Goal: Complete application form

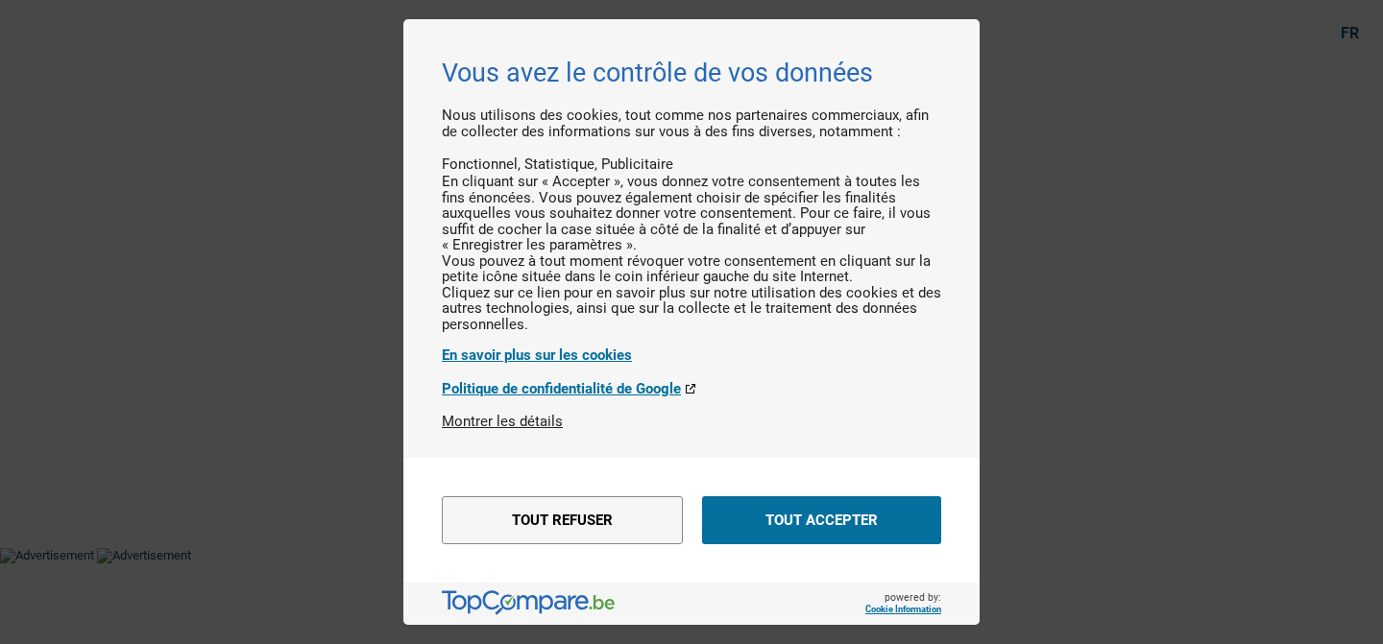
click at [1070, 117] on div "Vous avez le contrôle de vos données Nous utilisons des cookies, tout comme nos…" at bounding box center [691, 322] width 1383 height 644
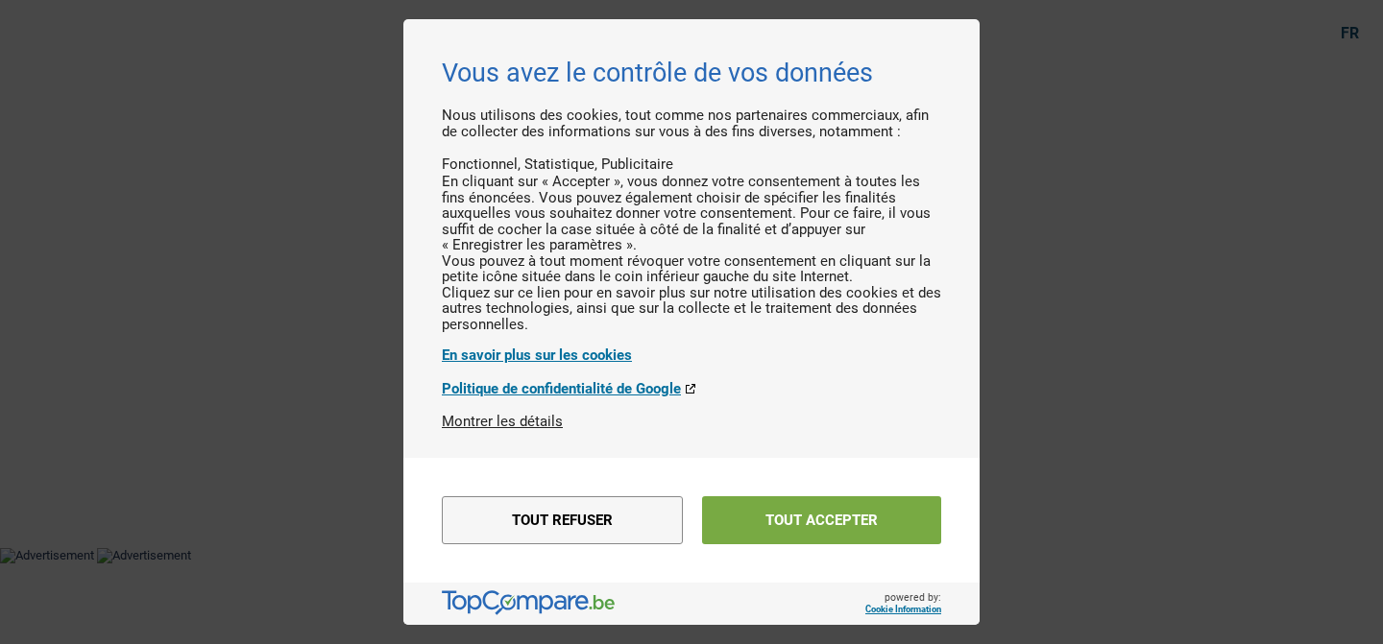
click at [812, 497] on button "Tout accepter" at bounding box center [821, 520] width 239 height 48
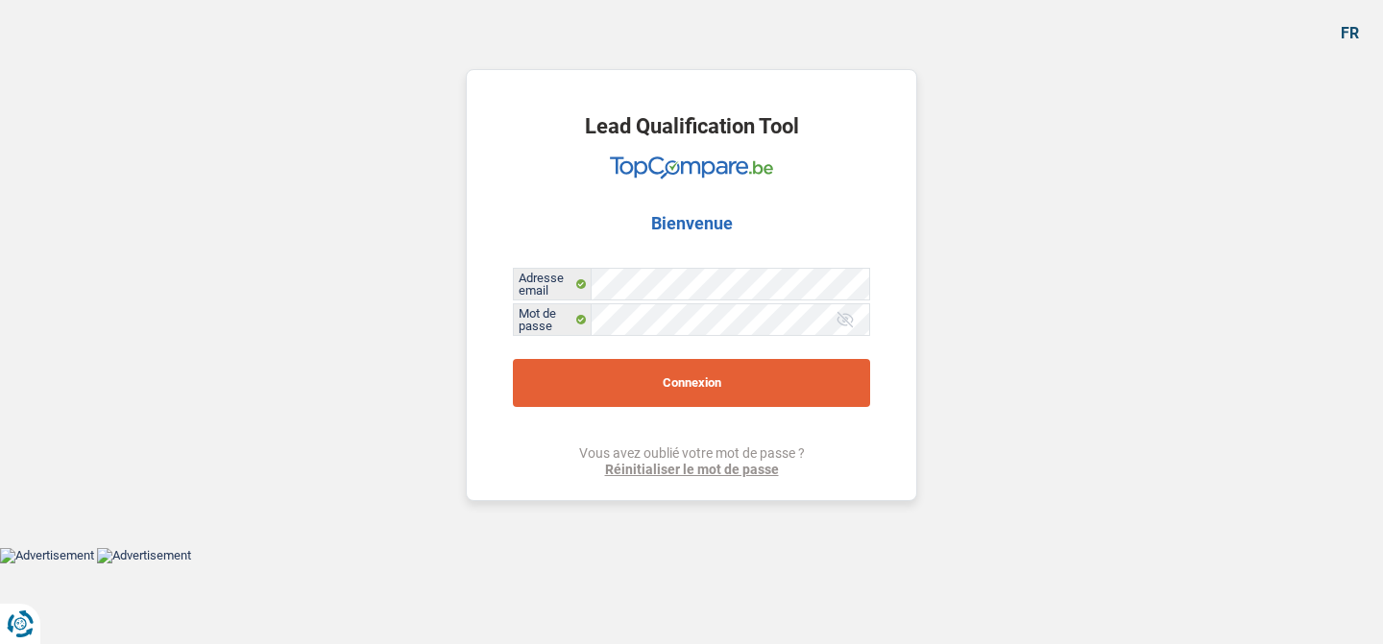
click at [728, 379] on button "Connexion" at bounding box center [691, 383] width 357 height 48
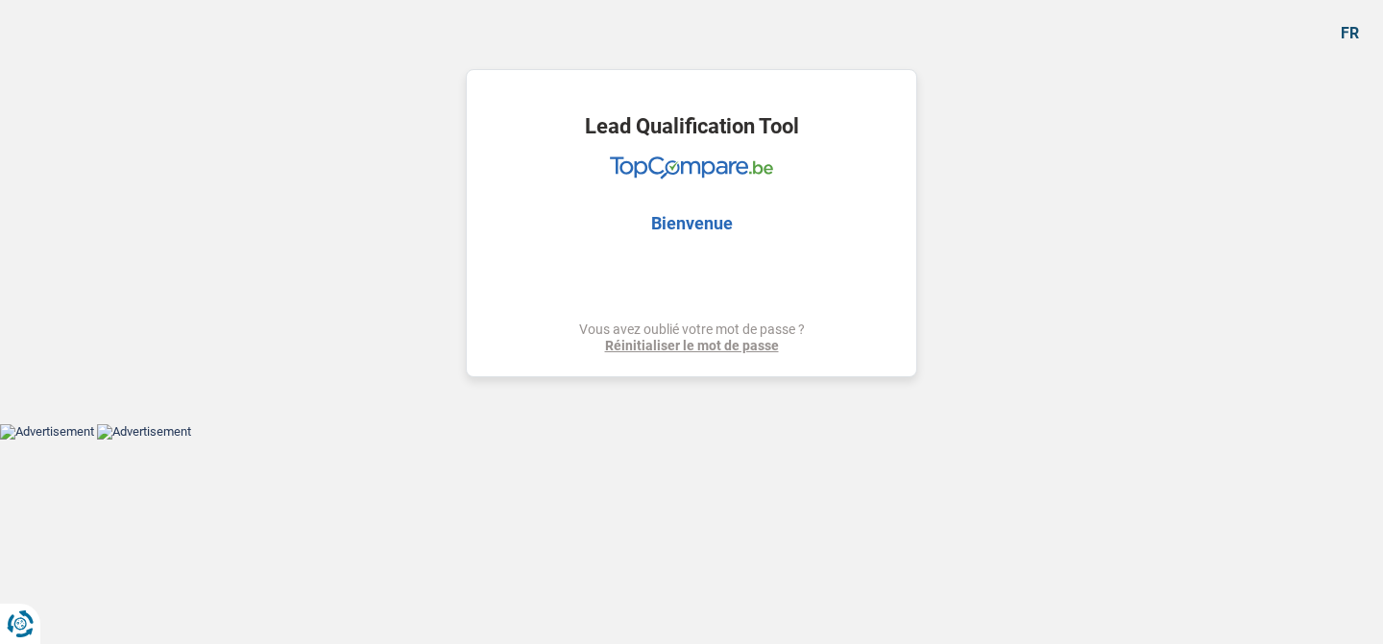
select select "renovation"
select select "120"
select select "renovation"
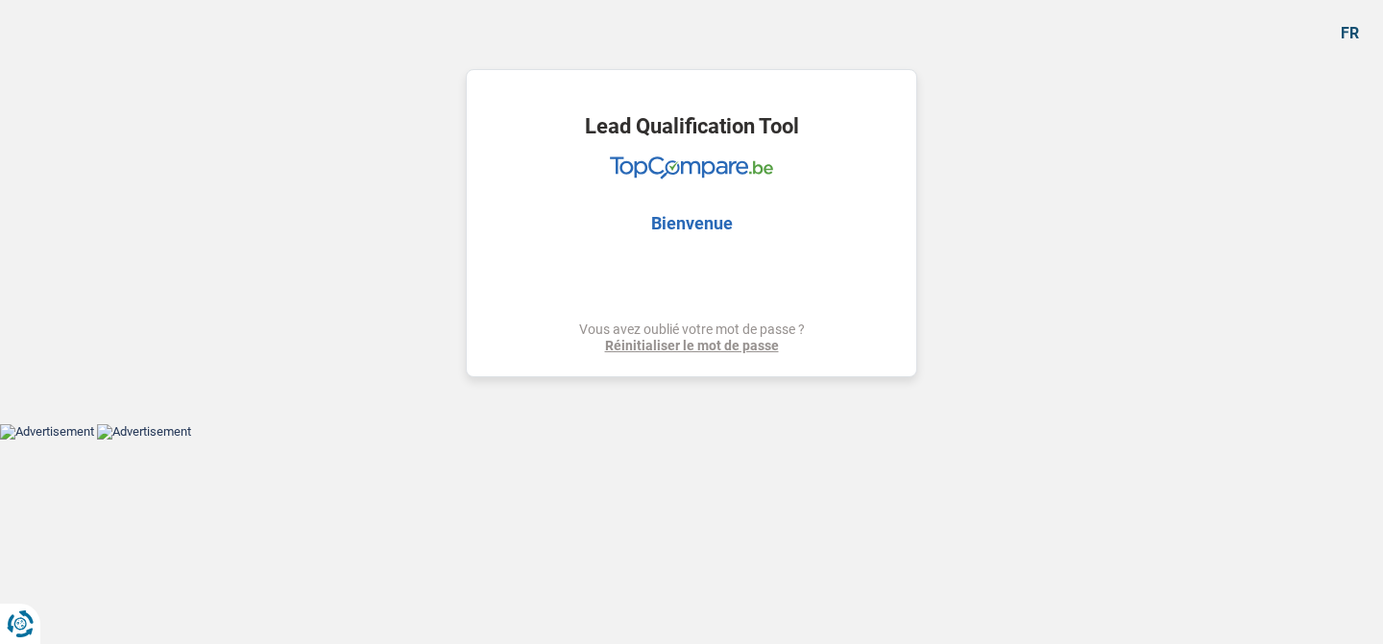
select select "120"
select select "rentBeneficiary"
select select "rentalIncome"
select select "ownerWithoutMortgage"
select select "renovationLoan"
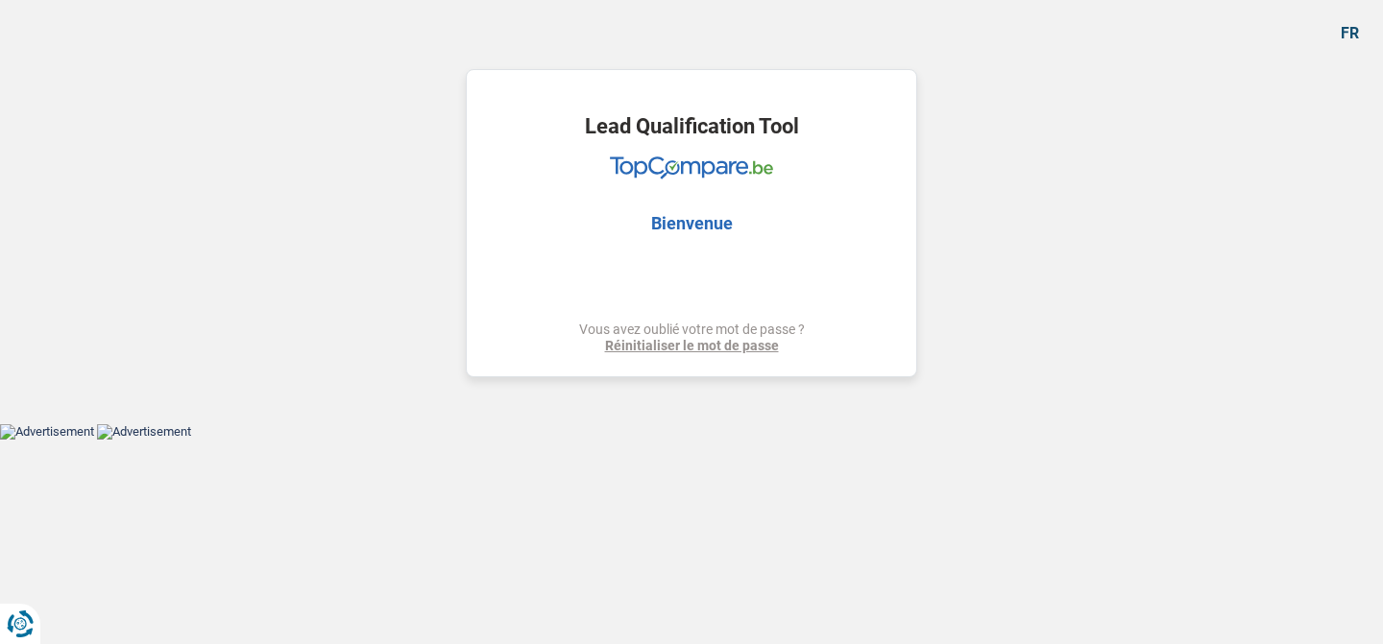
select select "60"
select select "renovation"
select select "120"
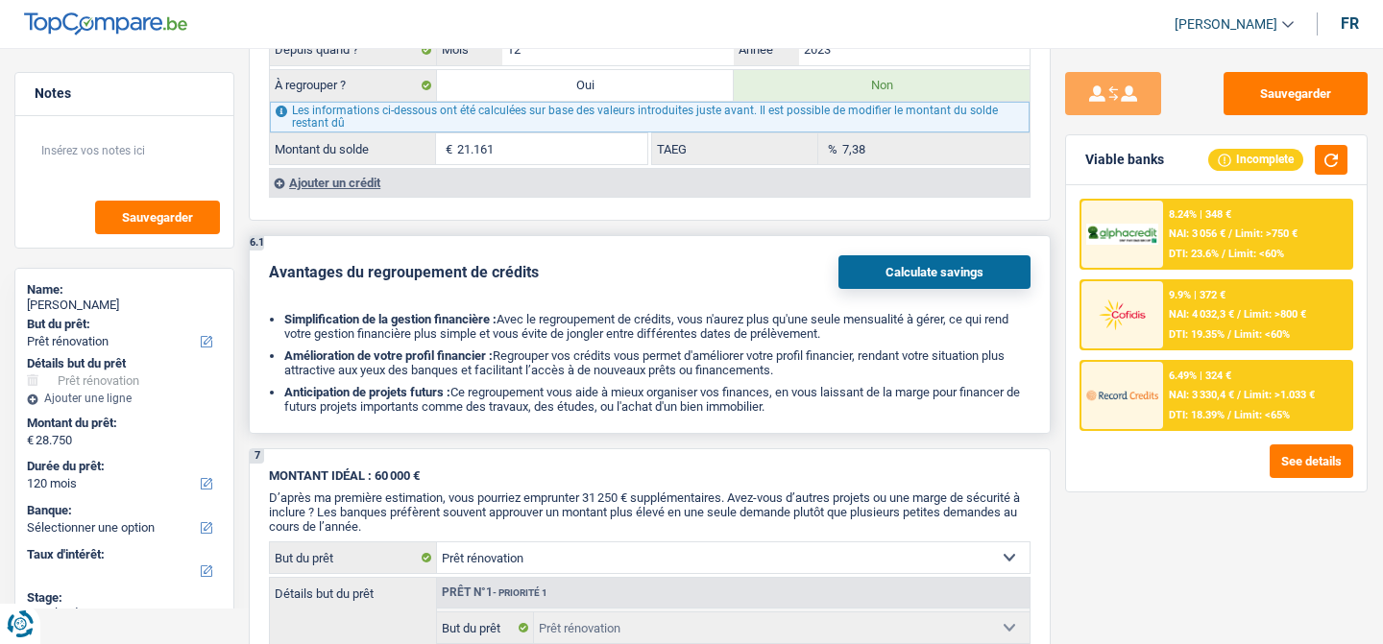
scroll to position [1702, 0]
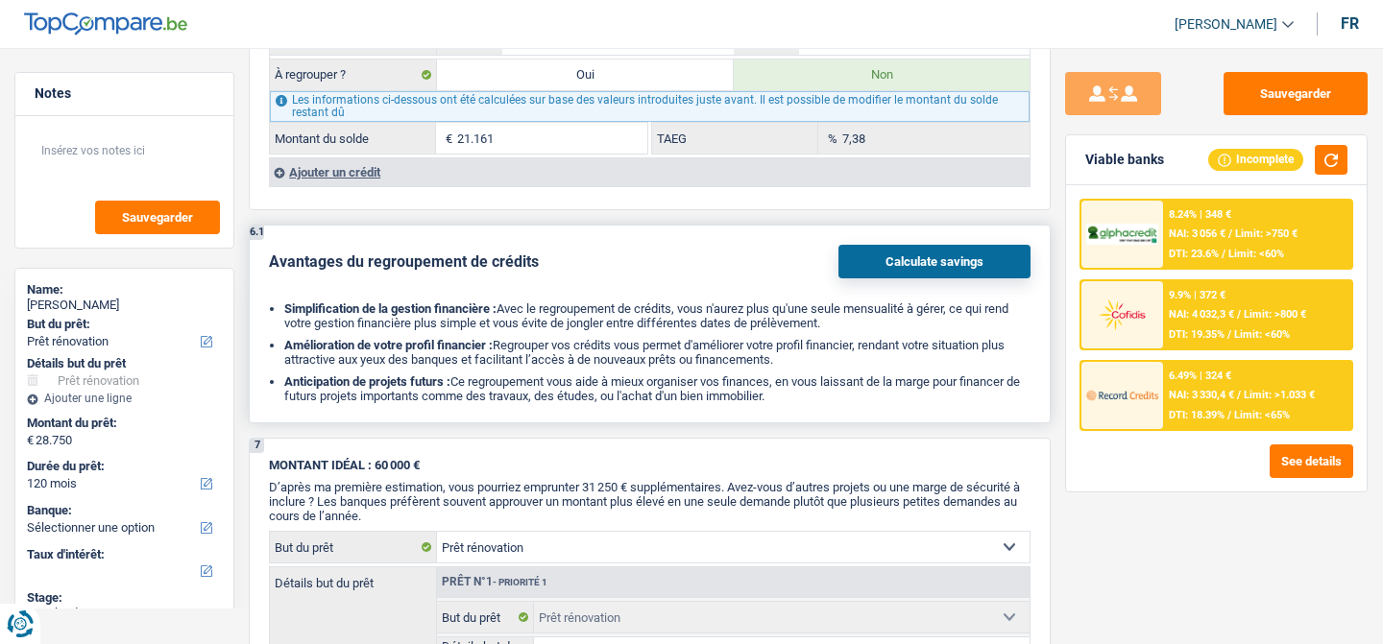
click at [919, 280] on div "Avantages du regroupement de crédits Calculate savings Simplification de la ges…" at bounding box center [650, 324] width 762 height 158
click at [918, 265] on button "Calculate savings" at bounding box center [934, 262] width 192 height 34
